Goal: Use online tool/utility: Utilize a website feature to perform a specific function

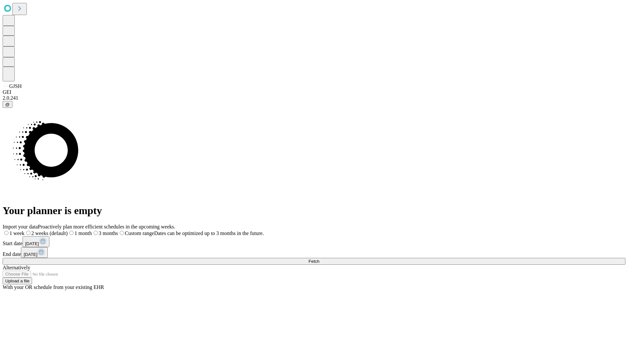
click at [319, 259] on span "Fetch" at bounding box center [313, 261] width 11 height 5
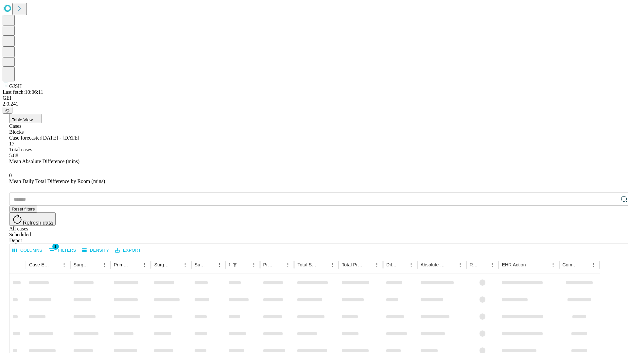
click at [33, 117] on span "Table View" at bounding box center [22, 119] width 21 height 5
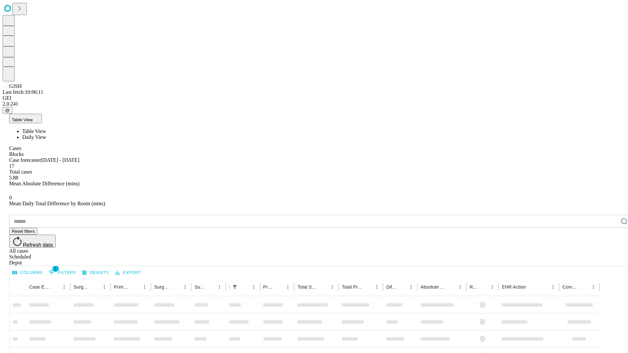
click at [46, 134] on span "Daily View" at bounding box center [34, 137] width 24 height 6
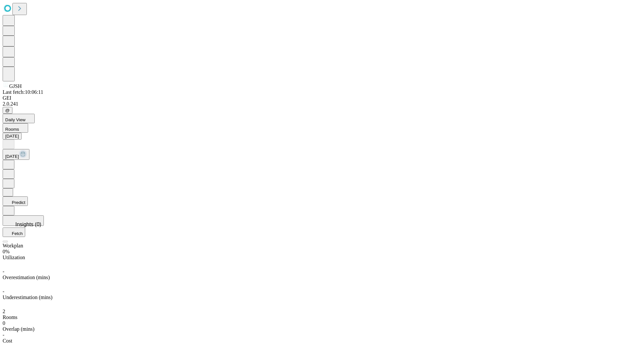
click at [28, 197] on button "Predict" at bounding box center [15, 201] width 25 height 9
